Goal: Task Accomplishment & Management: Use online tool/utility

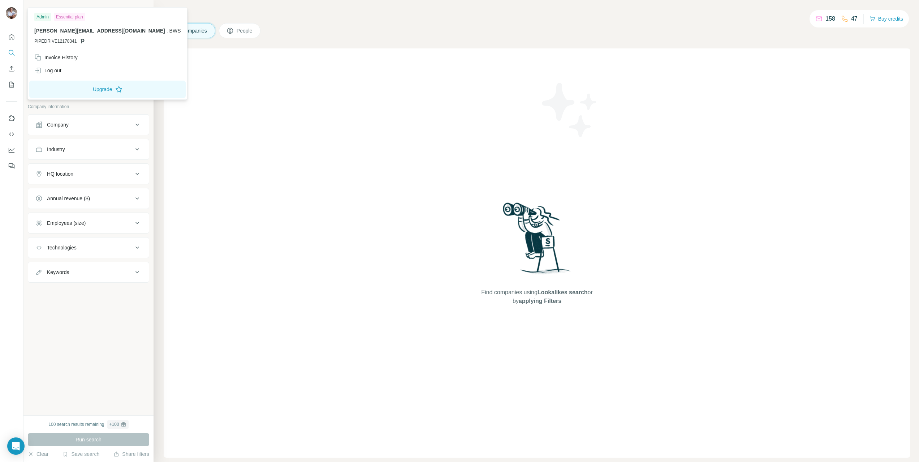
click at [12, 13] on img at bounding box center [12, 13] width 12 height 12
click at [68, 58] on div "Invoice History" at bounding box center [55, 57] width 43 height 7
click at [40, 435] on div "Run search" at bounding box center [88, 439] width 121 height 13
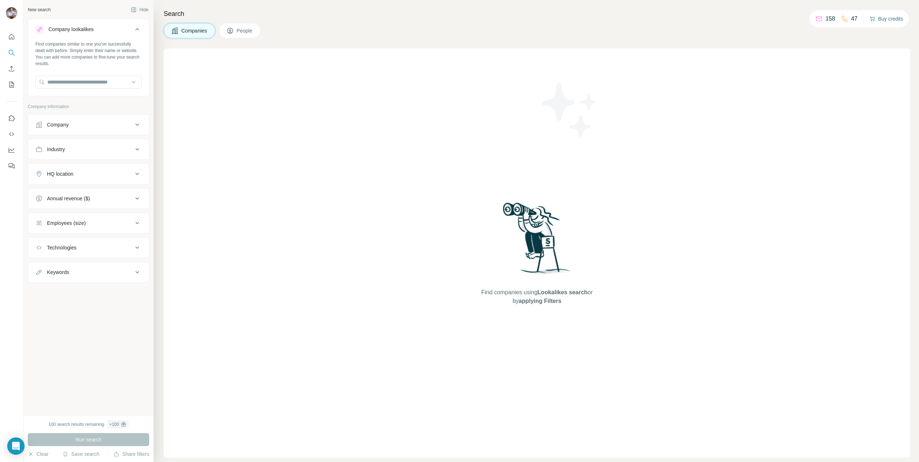
click at [896, 20] on button "Buy credits" at bounding box center [887, 19] width 34 height 10
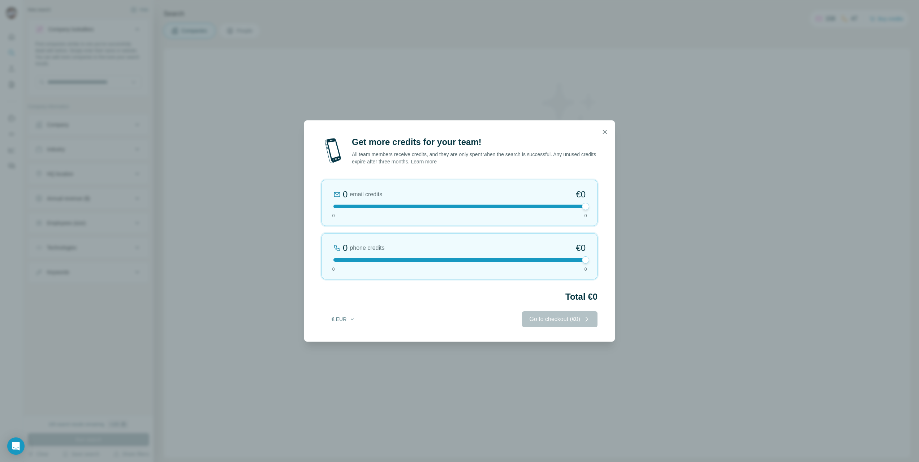
click at [433, 329] on div "Get more credits for your team! All team members receive credits, and they are …" at bounding box center [459, 238] width 311 height 205
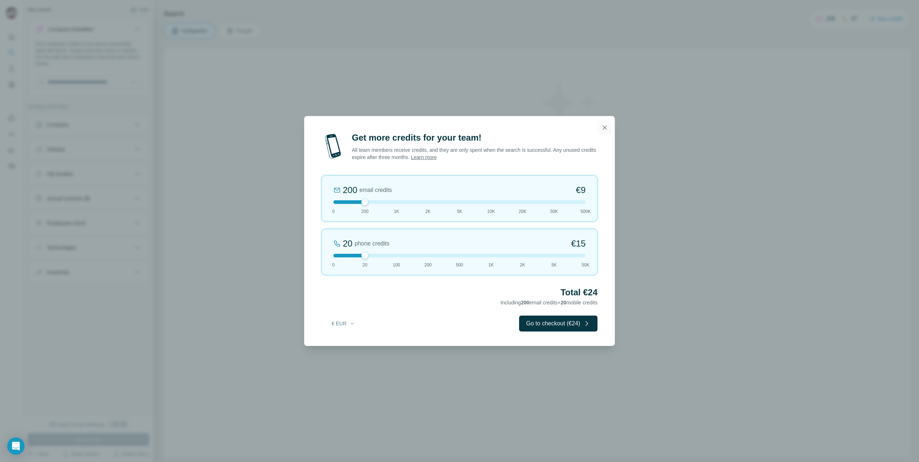
click at [608, 126] on icon "button" at bounding box center [604, 127] width 7 height 7
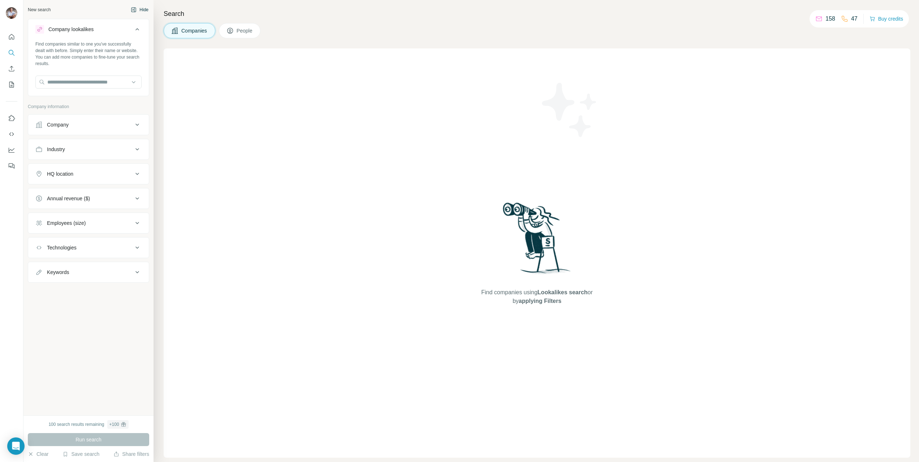
click at [132, 10] on icon "button" at bounding box center [134, 10] width 6 height 6
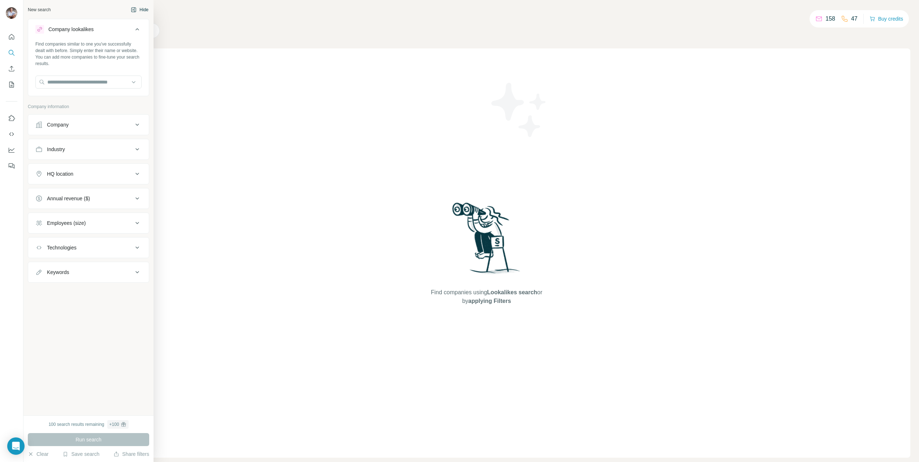
click at [139, 10] on button "Hide" at bounding box center [140, 9] width 28 height 11
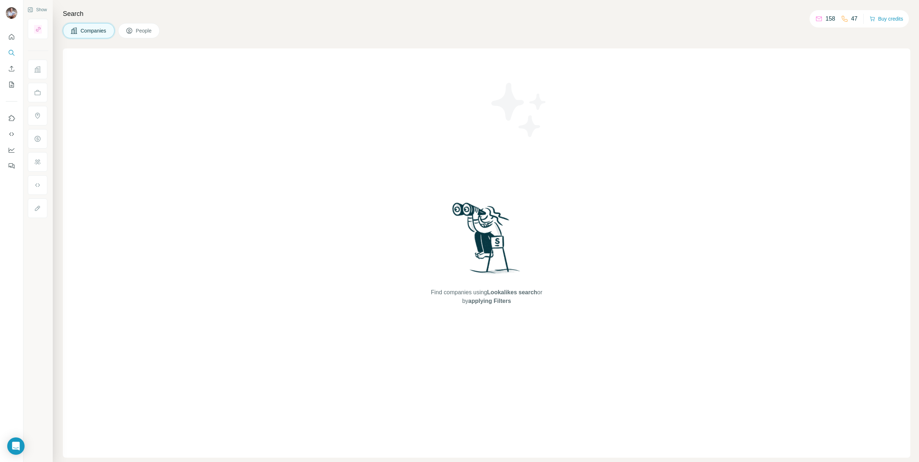
click at [186, 186] on div "Find companies using Lookalikes search or by applying Filters" at bounding box center [487, 252] width 848 height 409
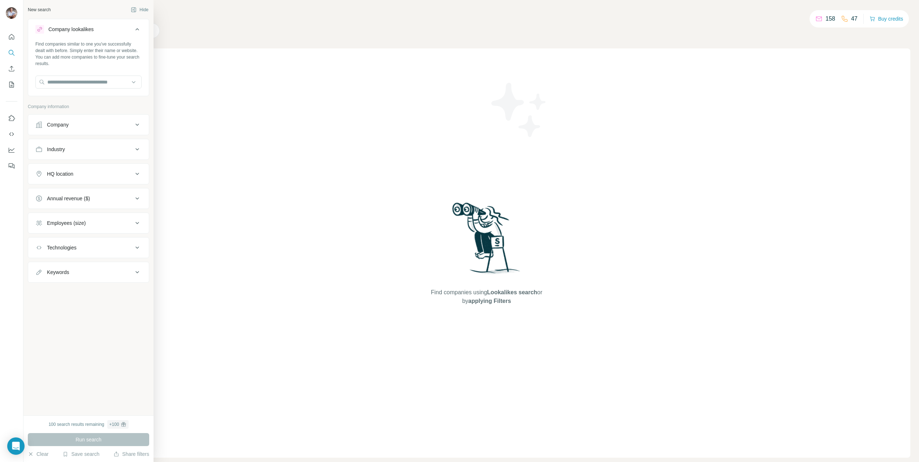
click at [68, 203] on button "Annual revenue ($)" at bounding box center [88, 198] width 121 height 17
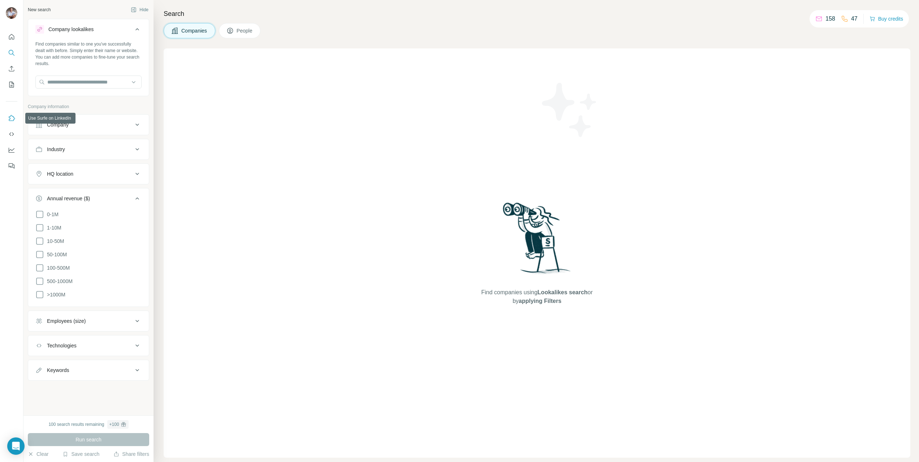
click at [17, 120] on button "Use Surfe on LinkedIn" at bounding box center [12, 118] width 12 height 13
